Goal: Use online tool/utility: Utilize a website feature to perform a specific function

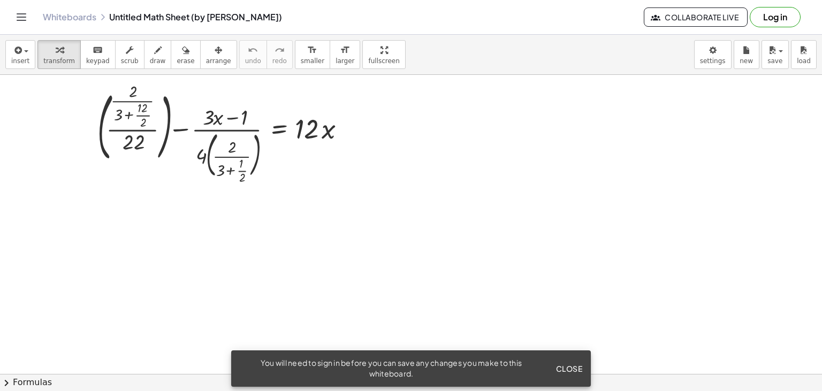
scroll to position [20, 0]
drag, startPoint x: 444, startPoint y: 180, endPoint x: 523, endPoint y: 214, distance: 85.0
click at [523, 214] on div at bounding box center [411, 389] width 822 height 669
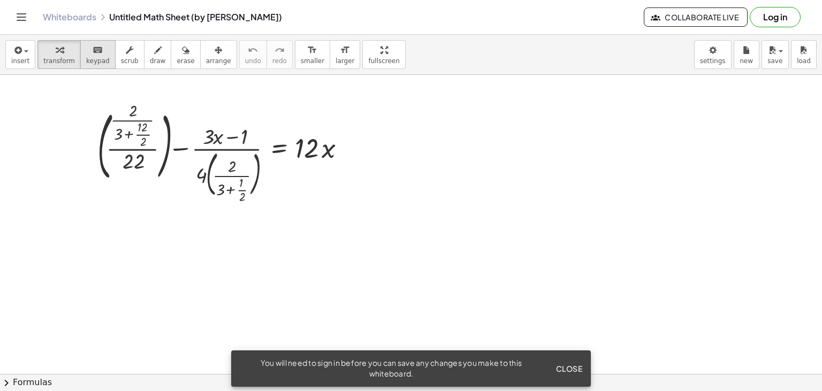
click at [93, 55] on icon "keyboard" at bounding box center [98, 50] width 10 height 13
click at [65, 57] on span "transform" at bounding box center [59, 60] width 32 height 7
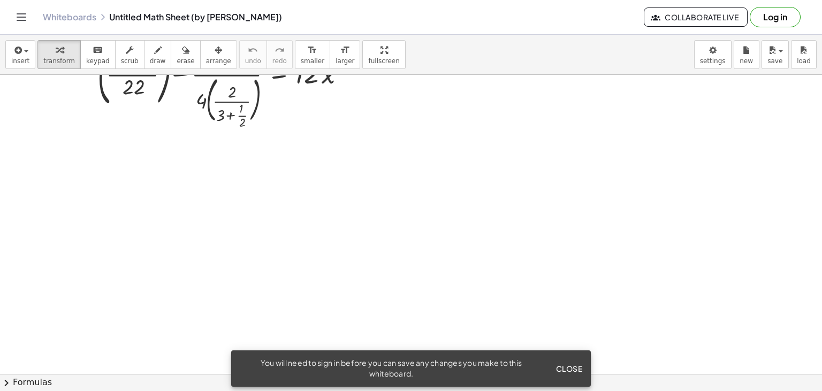
scroll to position [57, 0]
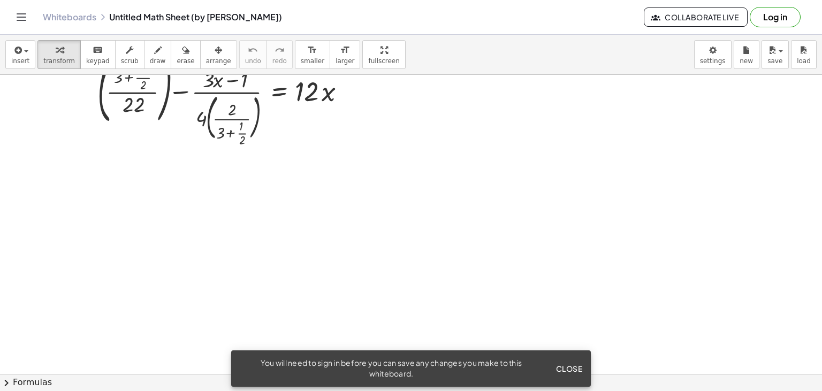
click at [566, 367] on span "Close" at bounding box center [568, 369] width 27 height 10
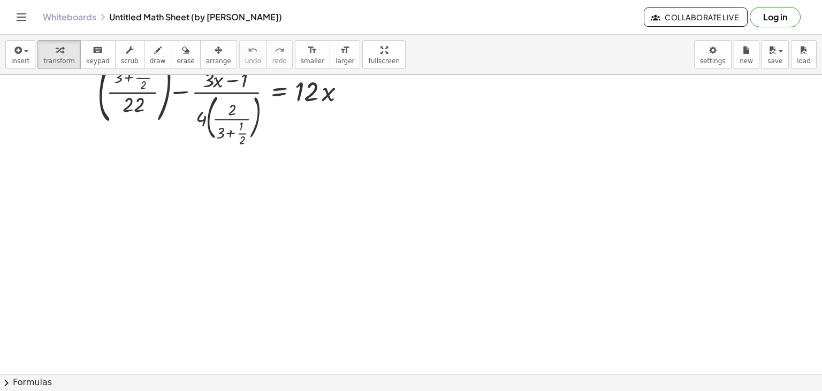
scroll to position [0, 0]
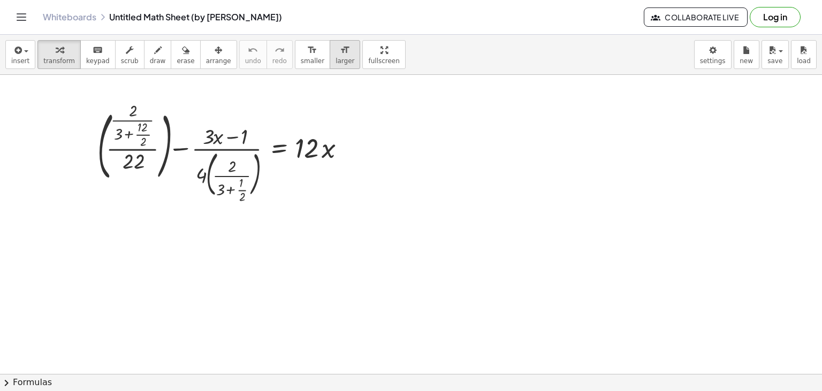
click at [335, 57] on span "larger" at bounding box center [344, 60] width 19 height 7
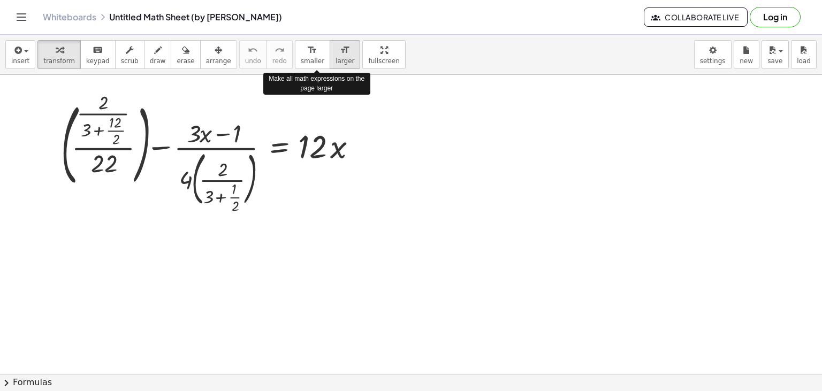
click at [335, 57] on span "larger" at bounding box center [344, 60] width 19 height 7
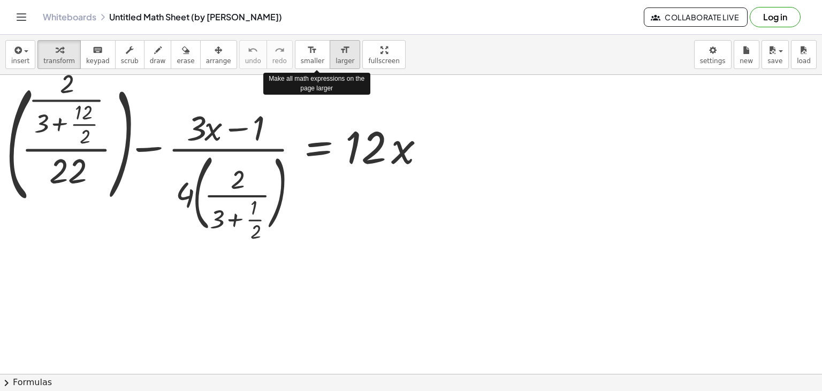
click at [335, 57] on span "larger" at bounding box center [344, 60] width 19 height 7
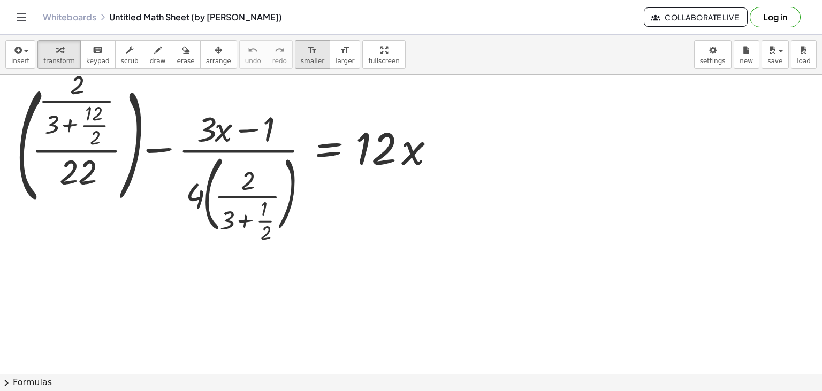
click at [301, 62] on span "smaller" at bounding box center [313, 60] width 24 height 7
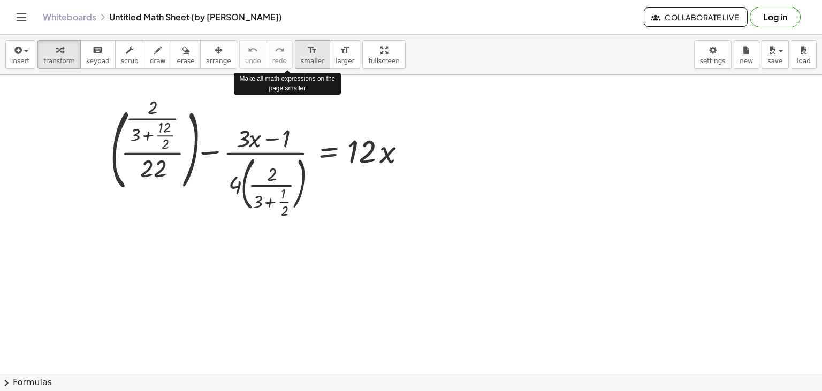
click at [301, 62] on span "smaller" at bounding box center [313, 60] width 24 height 7
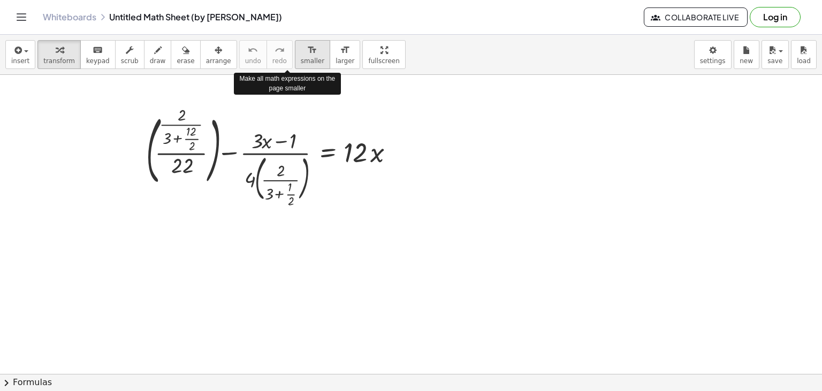
click at [301, 62] on span "smaller" at bounding box center [313, 60] width 24 height 7
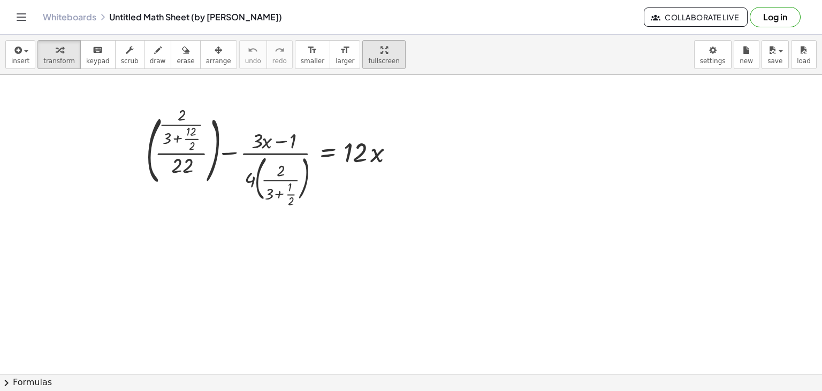
click at [362, 66] on button "fullscreen" at bounding box center [383, 54] width 43 height 29
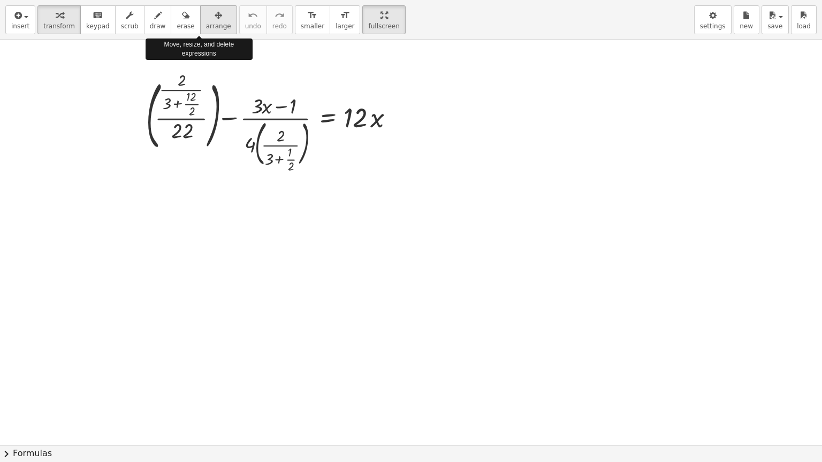
click at [206, 30] on span "arrange" at bounding box center [218, 25] width 25 height 7
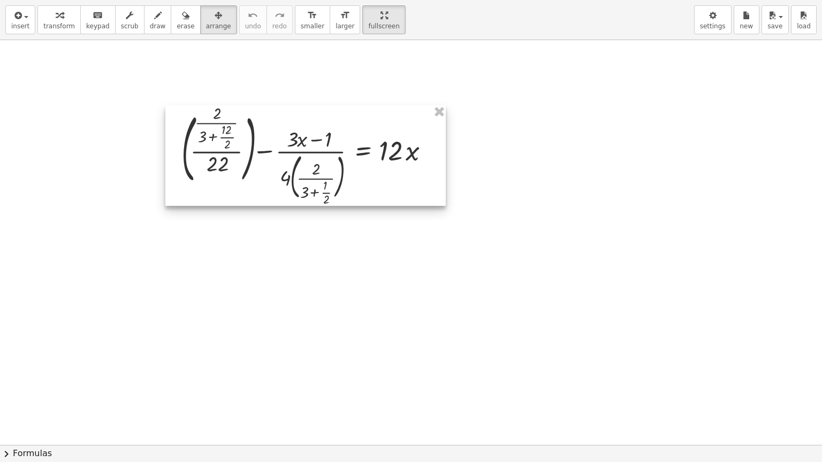
drag, startPoint x: 252, startPoint y: 105, endPoint x: 289, endPoint y: 140, distance: 50.7
click at [289, 140] on div at bounding box center [305, 155] width 280 height 101
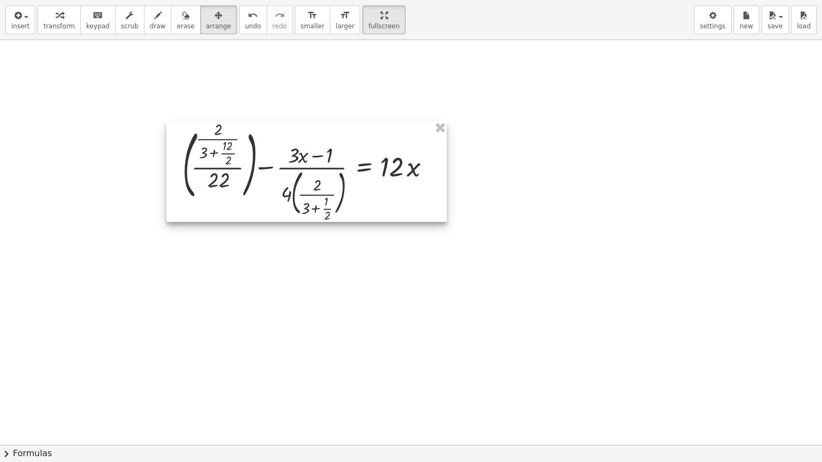
drag, startPoint x: 289, startPoint y: 140, endPoint x: 284, endPoint y: 191, distance: 52.1
click at [284, 191] on div at bounding box center [306, 171] width 280 height 101
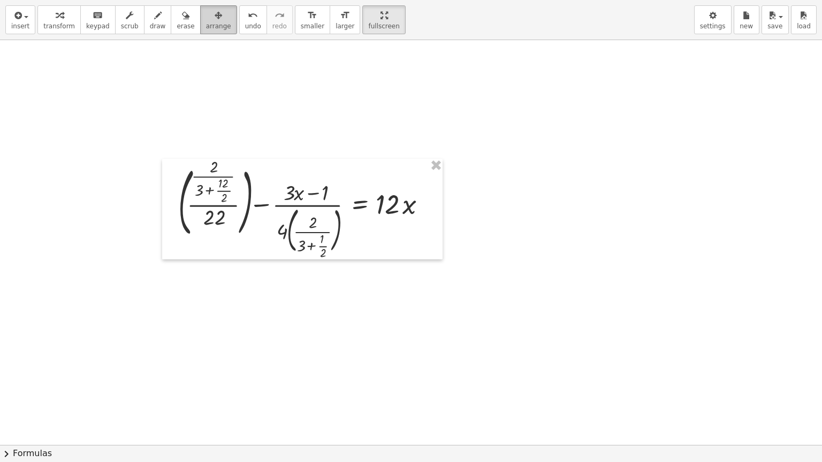
click at [214, 13] on icon "button" at bounding box center [217, 15] width 7 height 13
click at [380, 11] on icon "button" at bounding box center [383, 15] width 7 height 13
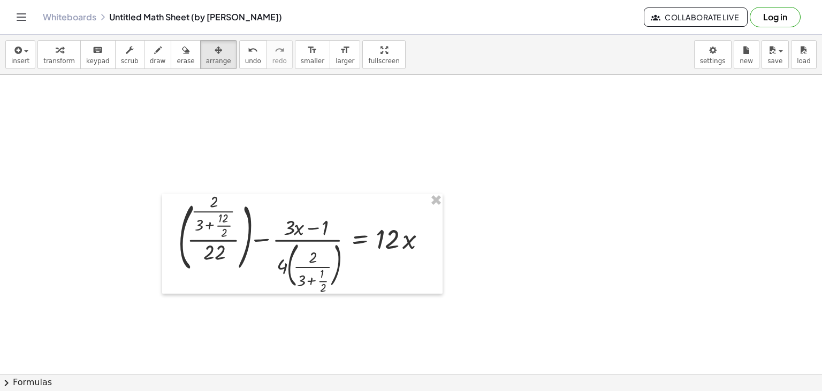
click at [362, 18] on div "Whiteboards Untitled Math Sheet (by Vasily Naumenko)" at bounding box center [343, 17] width 601 height 11
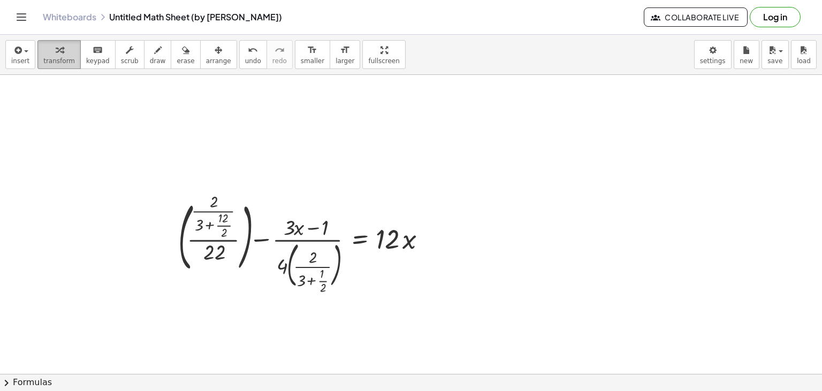
click at [72, 51] on button "transform" at bounding box center [58, 54] width 43 height 29
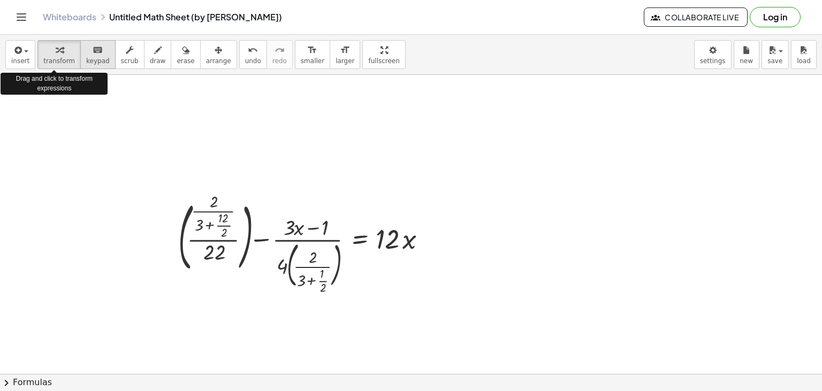
click at [86, 51] on div "keyboard" at bounding box center [98, 49] width 24 height 13
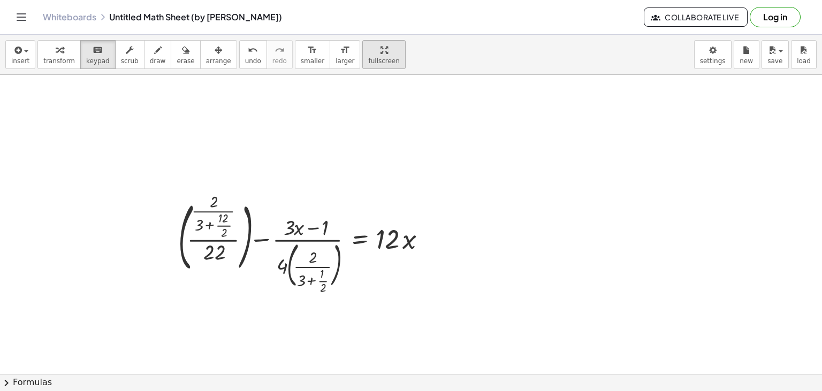
click at [362, 56] on button "fullscreen" at bounding box center [383, 54] width 43 height 29
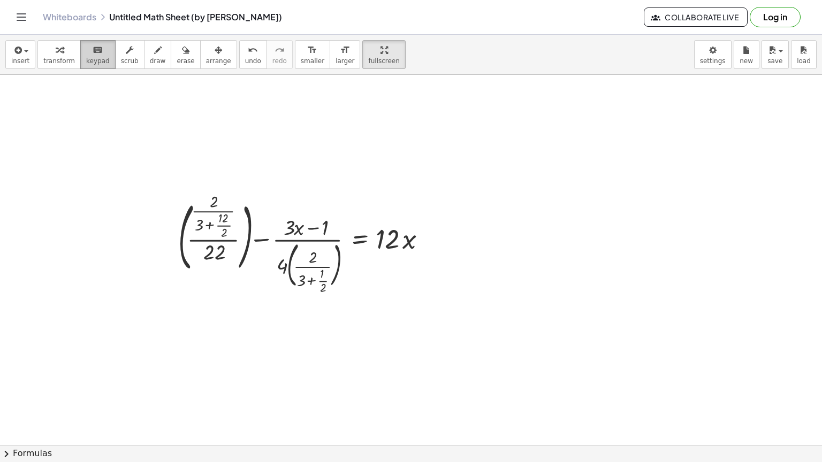
click at [93, 57] on span "keypad" at bounding box center [98, 60] width 24 height 7
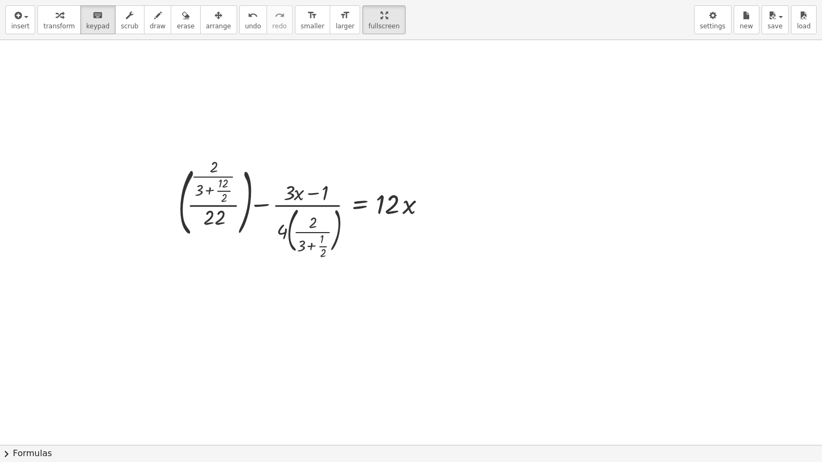
click at [167, 112] on div at bounding box center [411, 445] width 822 height 810
click at [228, 171] on div at bounding box center [306, 209] width 267 height 95
click at [429, 208] on div at bounding box center [429, 210] width 12 height 12
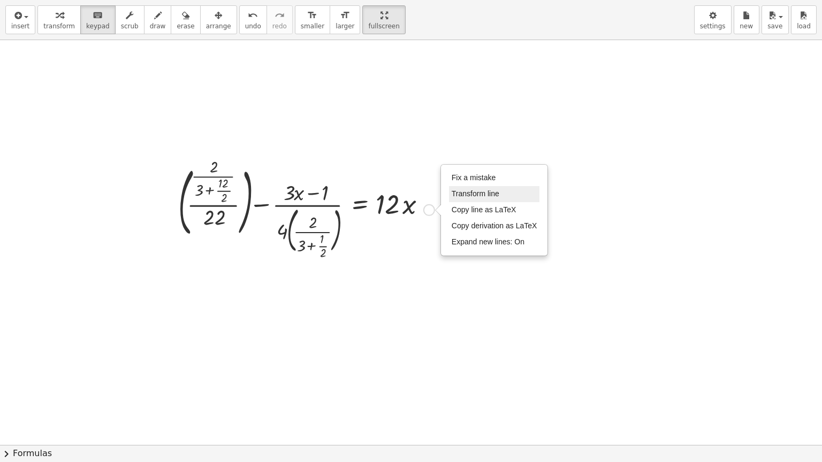
click at [481, 198] on li "Transform line" at bounding box center [494, 194] width 91 height 16
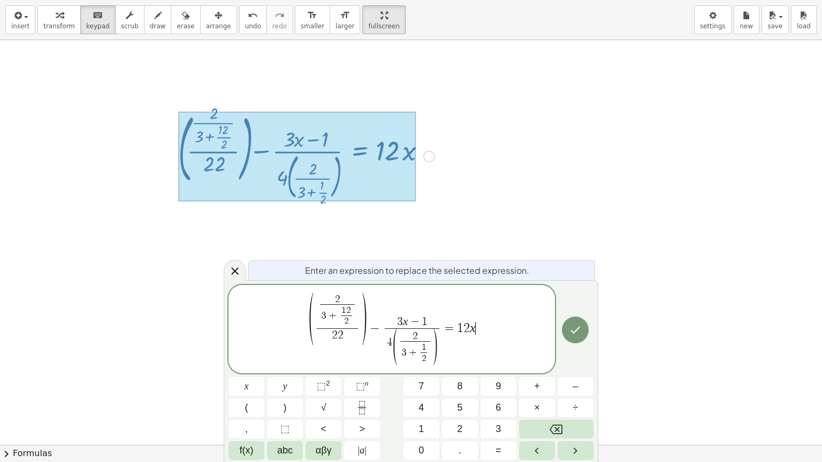
scroll to position [12, 0]
click at [507, 320] on span "( 2 3 + 1 2 2 ​ ​ 2 2 ​ ) − 3 x − 1 4 ( 2 3 + 1 2 ​ ​ ) ​ = 1 2 x ​" at bounding box center [391, 329] width 326 height 77
click at [580, 335] on icon "Done" at bounding box center [575, 330] width 13 height 13
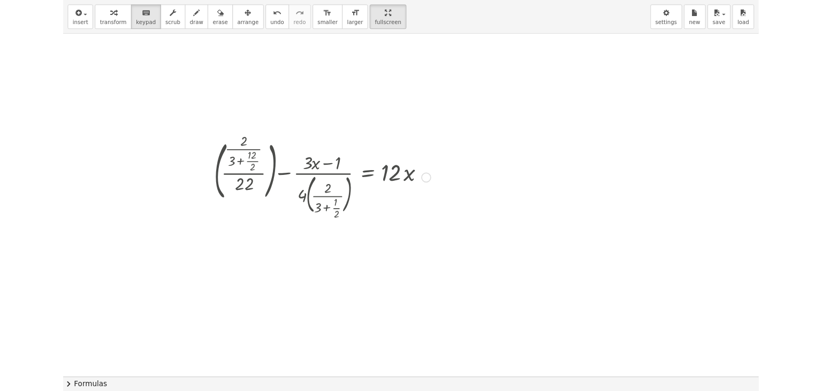
scroll to position [0, 0]
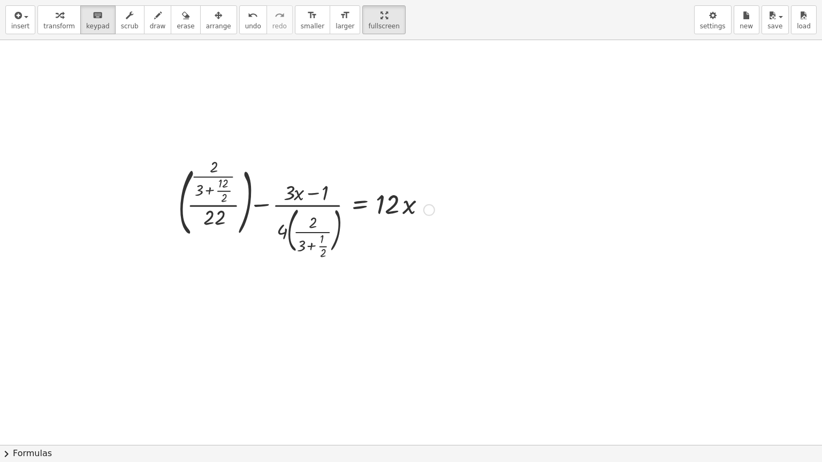
click at [470, 328] on div at bounding box center [411, 445] width 822 height 810
click at [298, 137] on div at bounding box center [411, 445] width 822 height 810
click at [283, 204] on div at bounding box center [306, 209] width 267 height 95
click at [423, 210] on div at bounding box center [429, 210] width 12 height 12
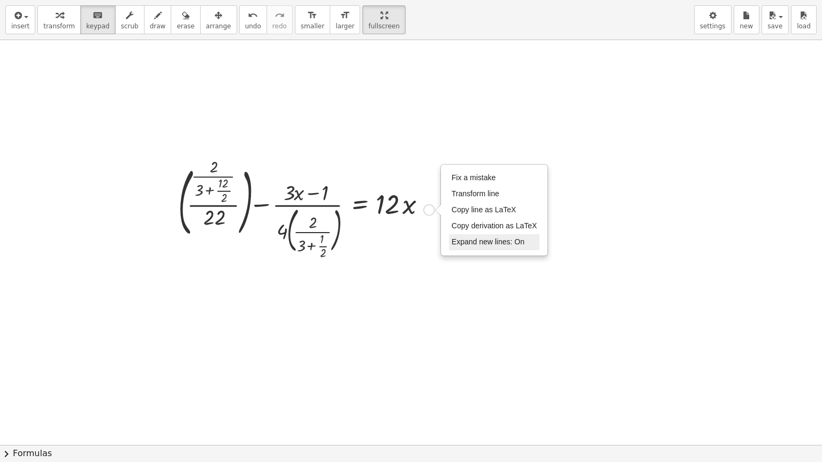
click at [458, 239] on span "Expand new lines: On" at bounding box center [487, 241] width 73 height 9
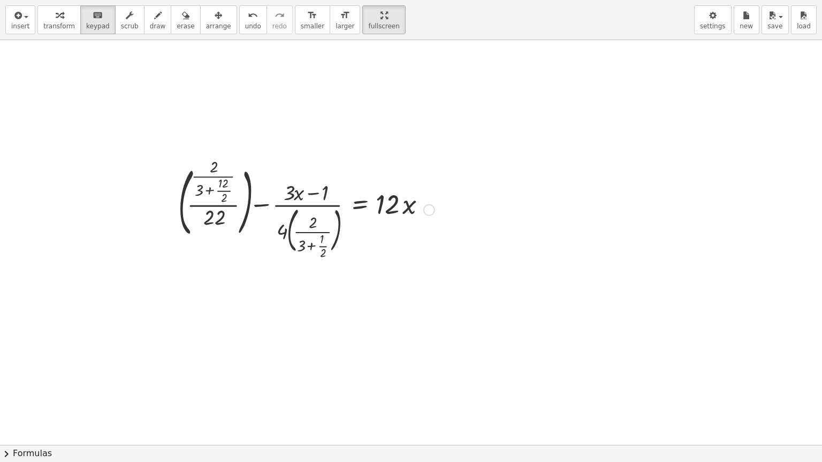
click at [427, 212] on div "Fix a mistake Transform line Copy line as LaTeX Copy derivation as LaTeX Expand…" at bounding box center [429, 210] width 12 height 12
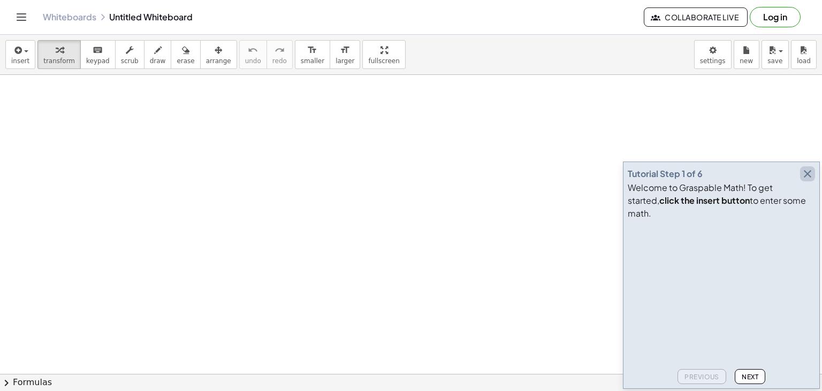
click at [807, 180] on icon "button" at bounding box center [807, 173] width 13 height 13
